Goal: Task Accomplishment & Management: Use online tool/utility

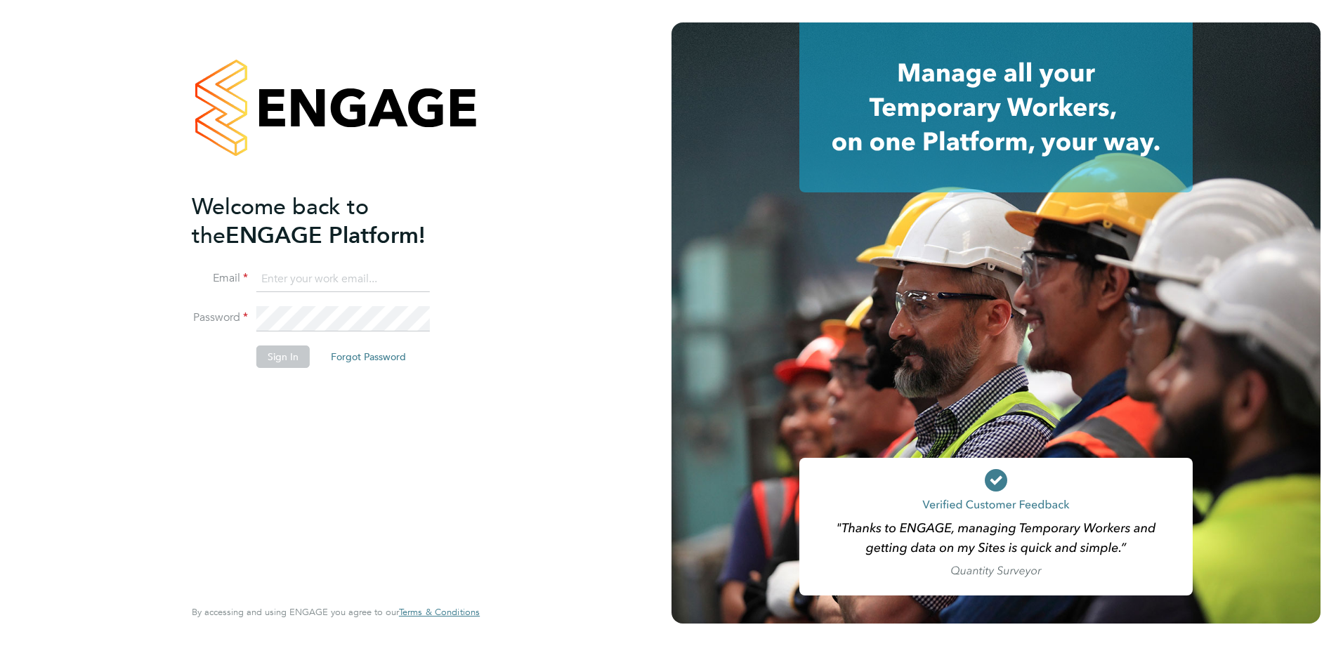
type input "Adrian.Faur@vistry.co.uk"
click at [278, 358] on button "Sign In" at bounding box center [282, 357] width 53 height 22
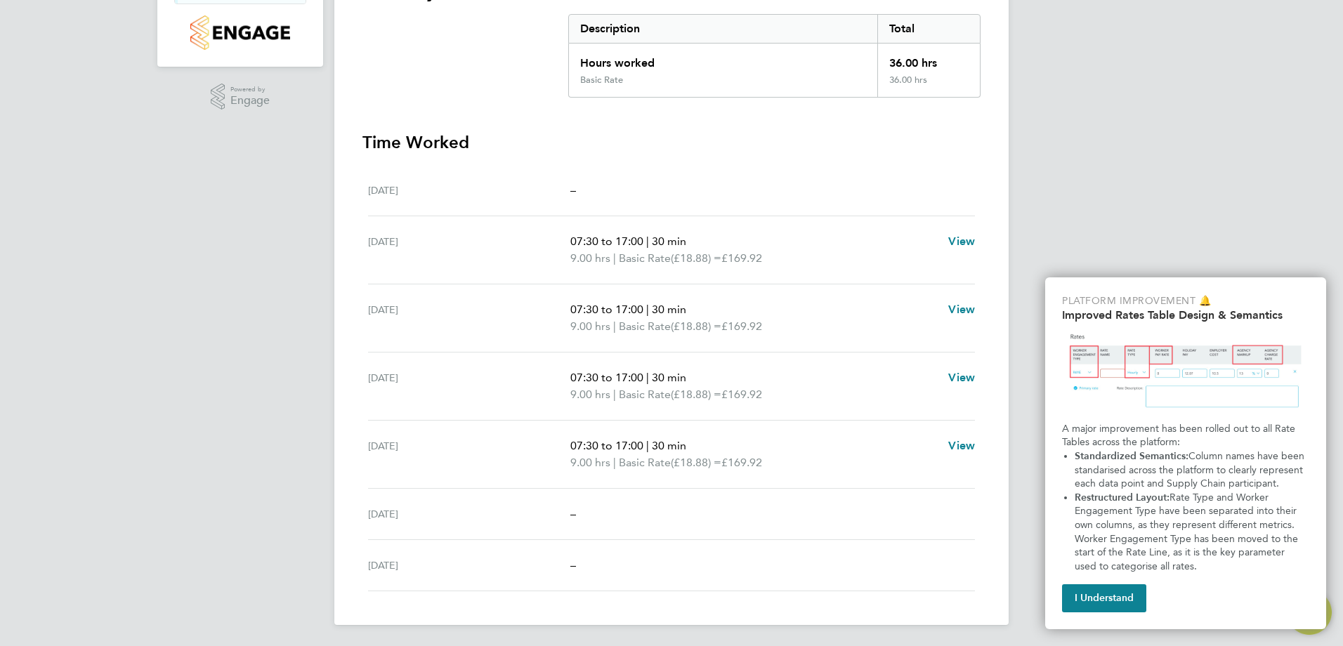
scroll to position [285, 0]
click at [1115, 601] on button "I Understand" at bounding box center [1104, 599] width 84 height 28
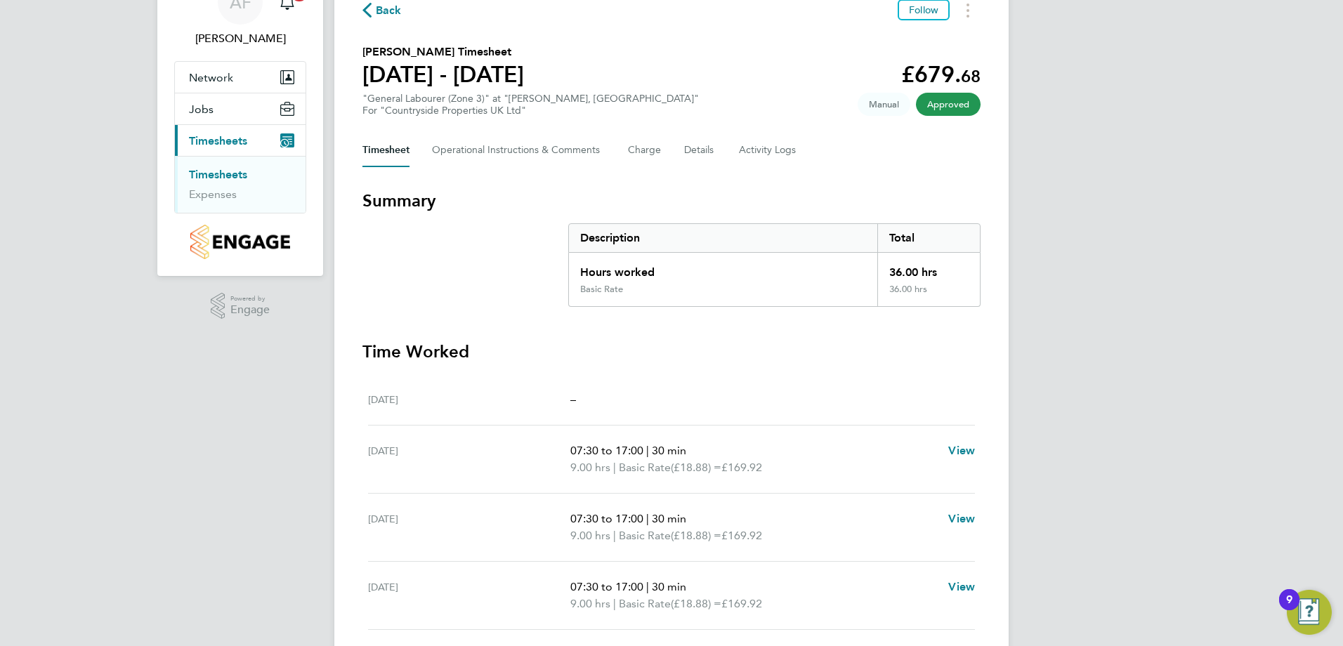
scroll to position [0, 0]
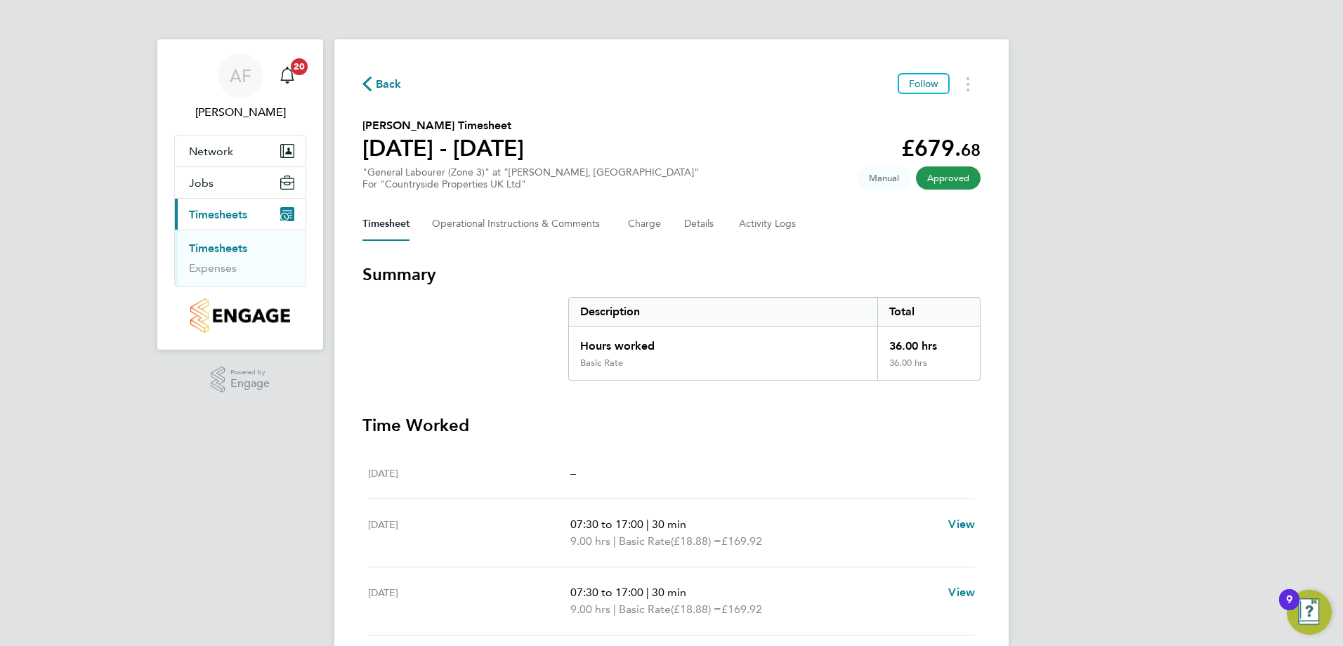
click at [216, 214] on span "Timesheets" at bounding box center [218, 214] width 58 height 13
click at [228, 252] on link "Timesheets" at bounding box center [218, 248] width 58 height 13
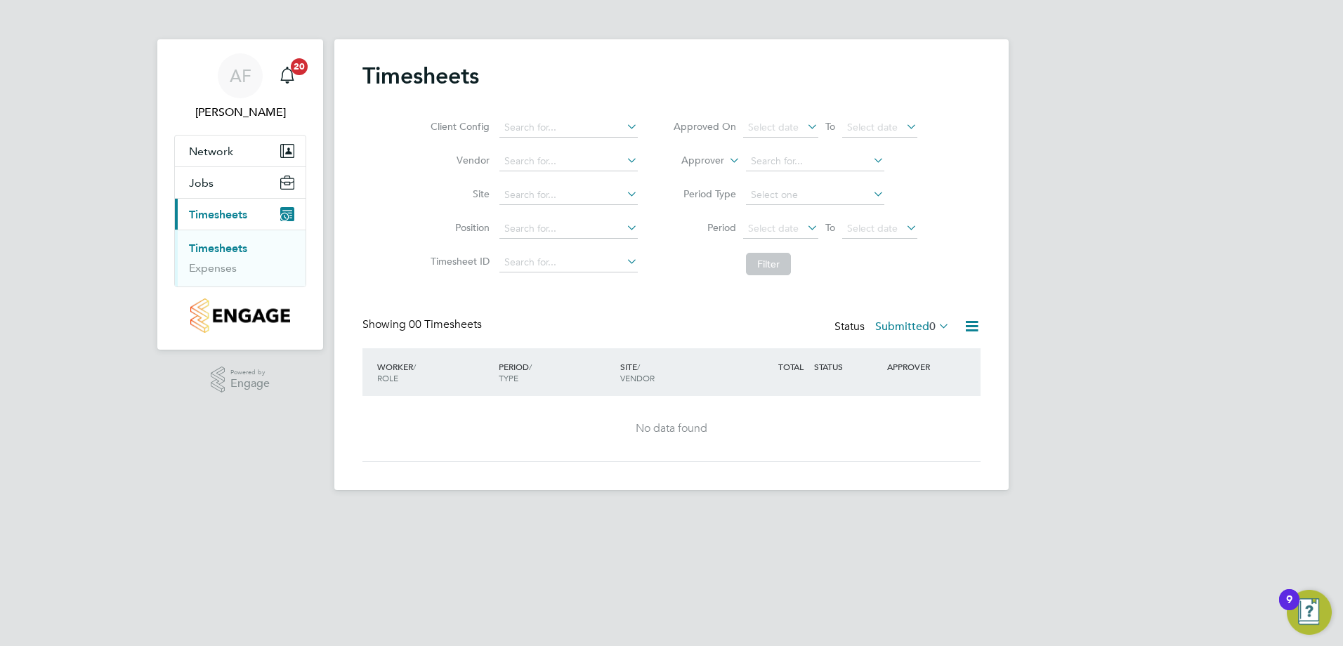
click at [233, 246] on link "Timesheets" at bounding box center [218, 248] width 58 height 13
